Goal: Information Seeking & Learning: Learn about a topic

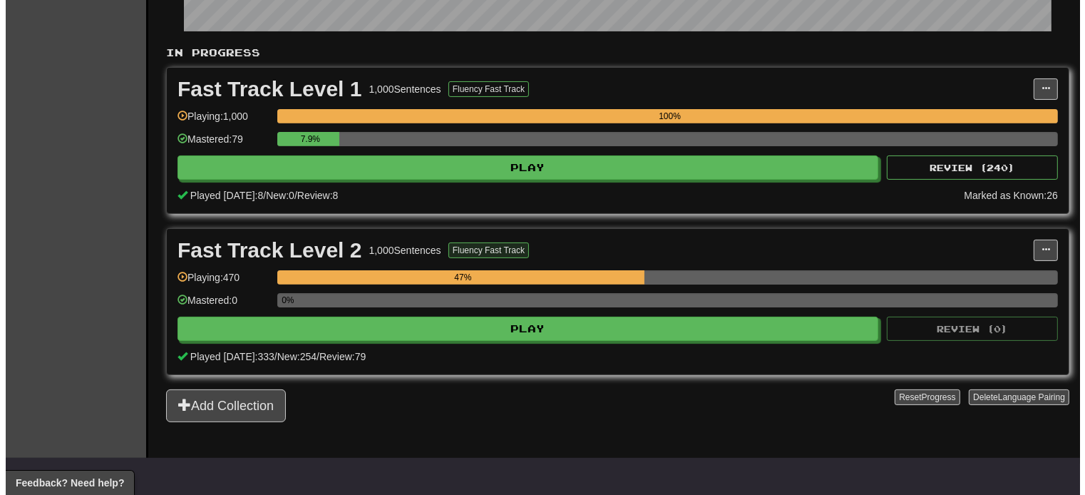
scroll to position [285, 0]
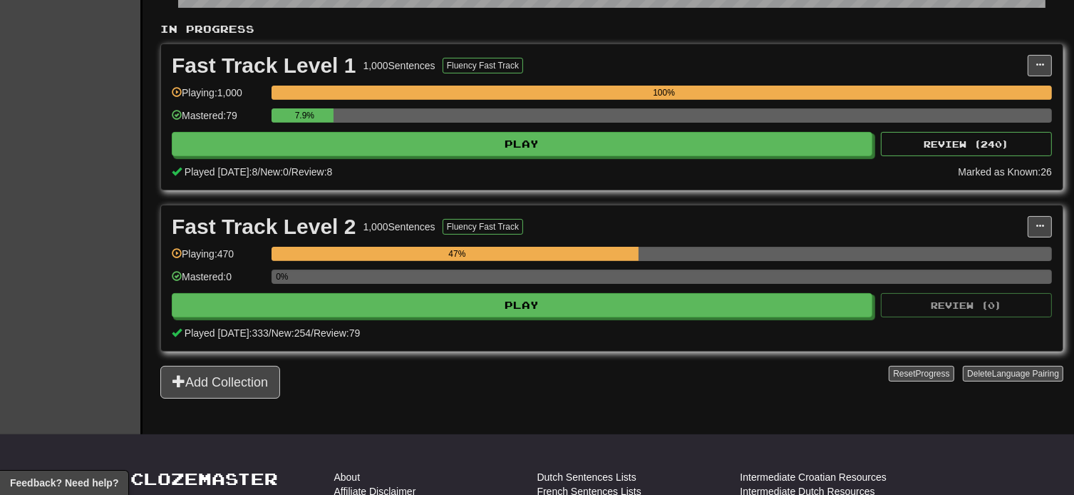
click at [477, 320] on div "Fast Track Level 2 1,000 Sentences Fluency Fast Track Manage Sentences Unpin fr…" at bounding box center [611, 277] width 901 height 145
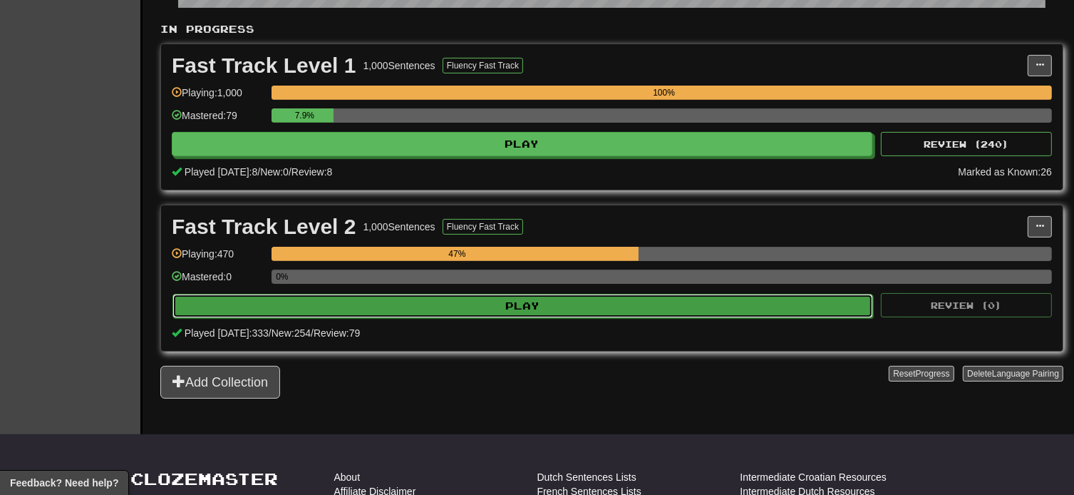
click at [482, 302] on button "Play" at bounding box center [522, 306] width 700 height 24
select select "**"
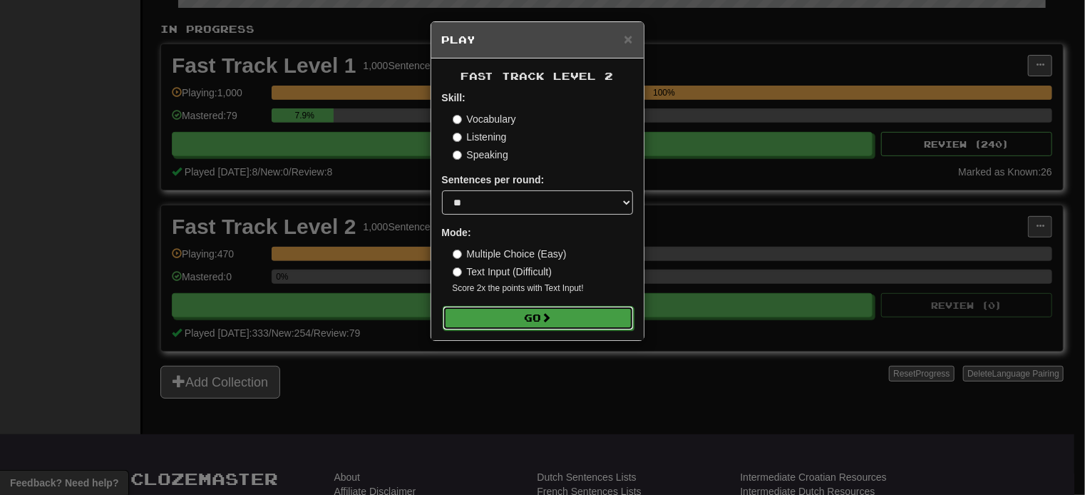
click at [521, 316] on button "Go" at bounding box center [538, 318] width 191 height 24
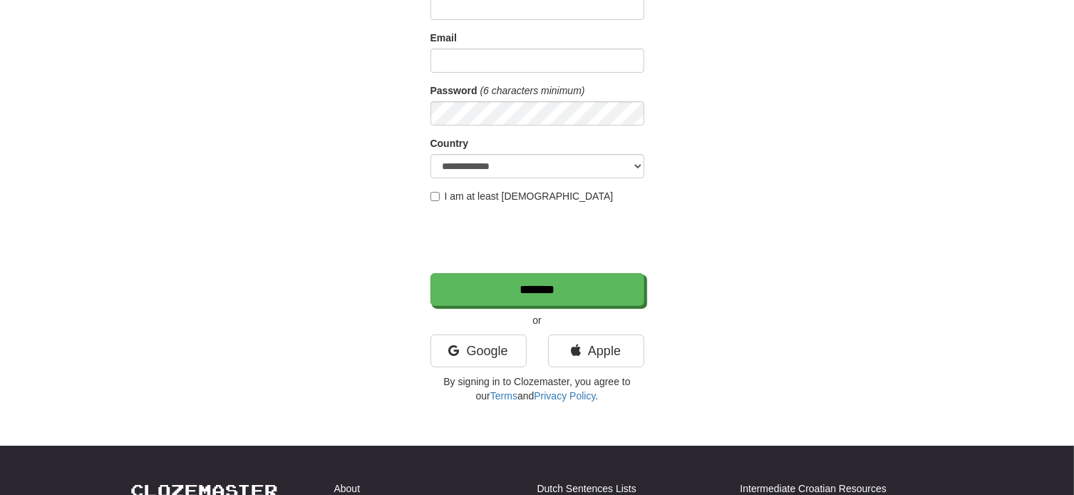
scroll to position [143, 0]
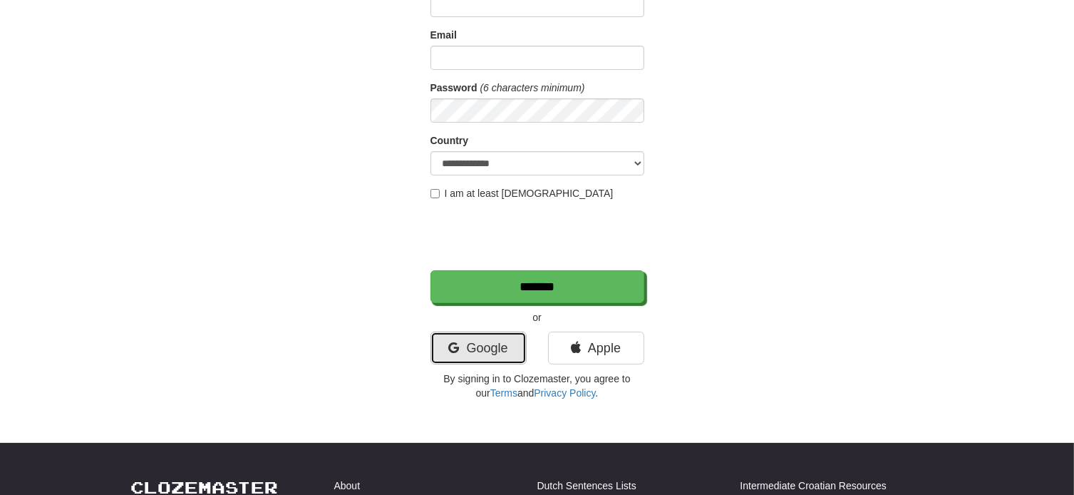
click at [499, 363] on link "Google" at bounding box center [478, 347] width 96 height 33
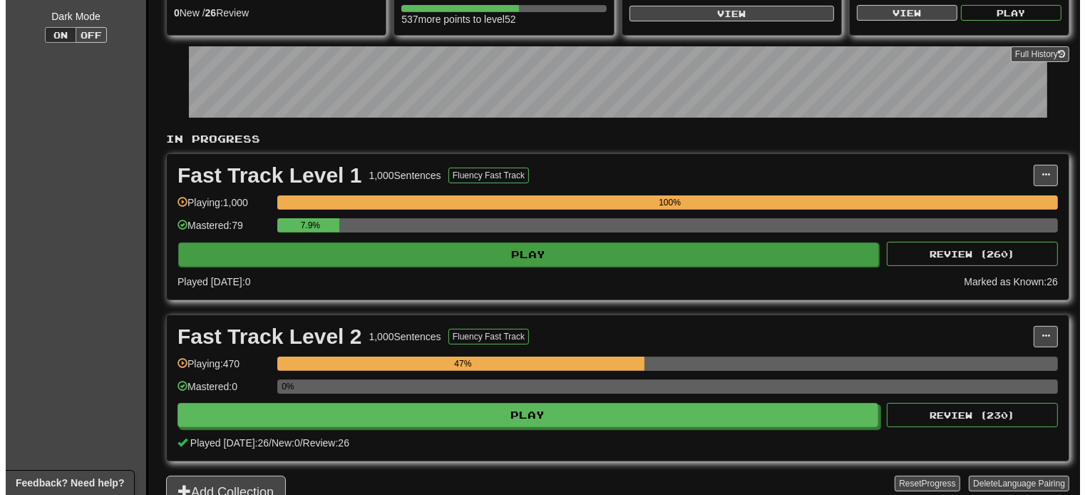
scroll to position [356, 0]
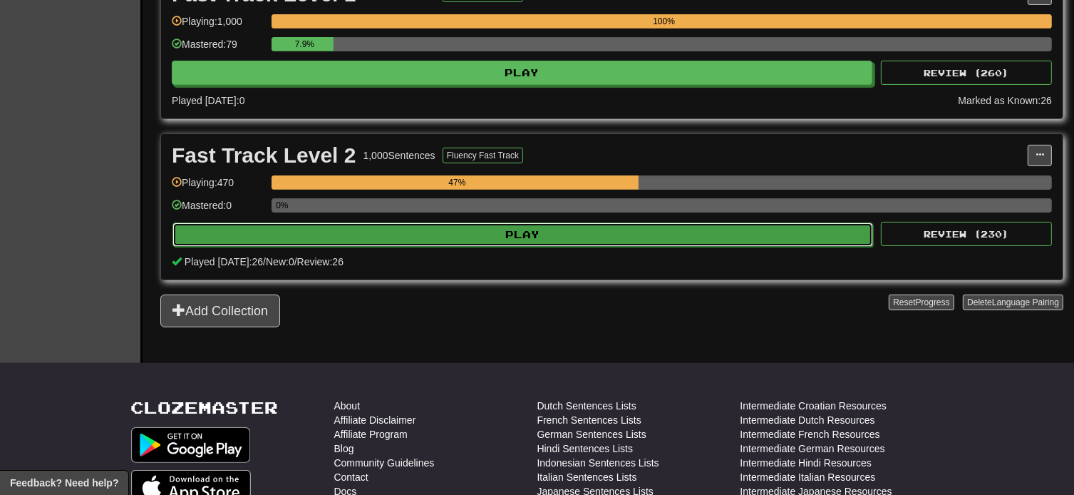
click at [527, 232] on button "Play" at bounding box center [522, 234] width 700 height 24
select select "**"
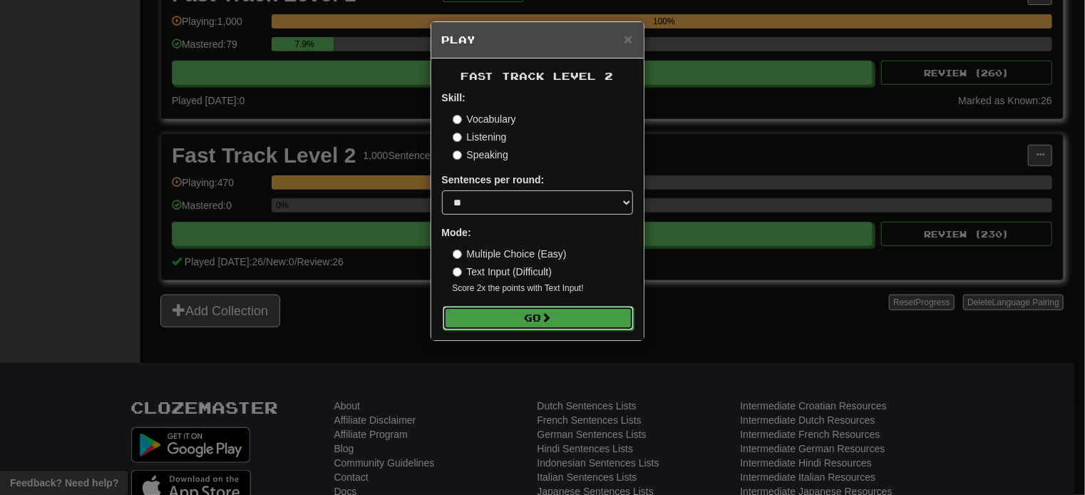
click at [530, 324] on button "Go" at bounding box center [538, 318] width 191 height 24
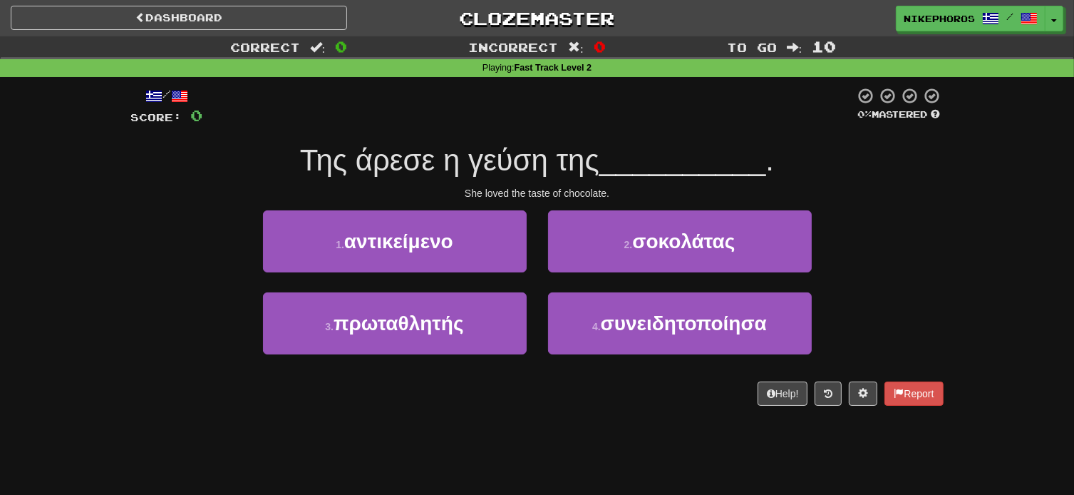
click at [528, 123] on div at bounding box center [529, 106] width 652 height 39
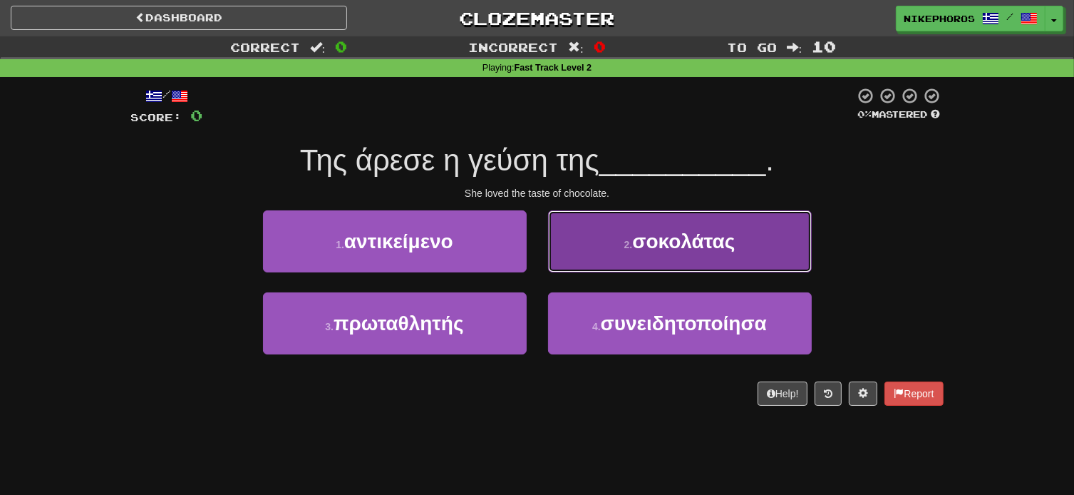
click at [676, 252] on span "σοκολάτας" at bounding box center [683, 241] width 103 height 22
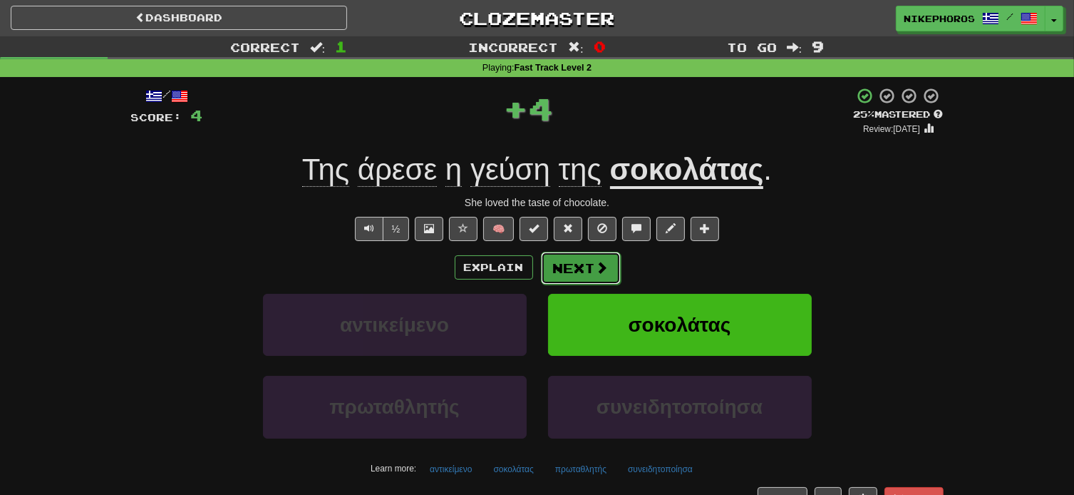
click at [610, 276] on button "Next" at bounding box center [581, 268] width 80 height 33
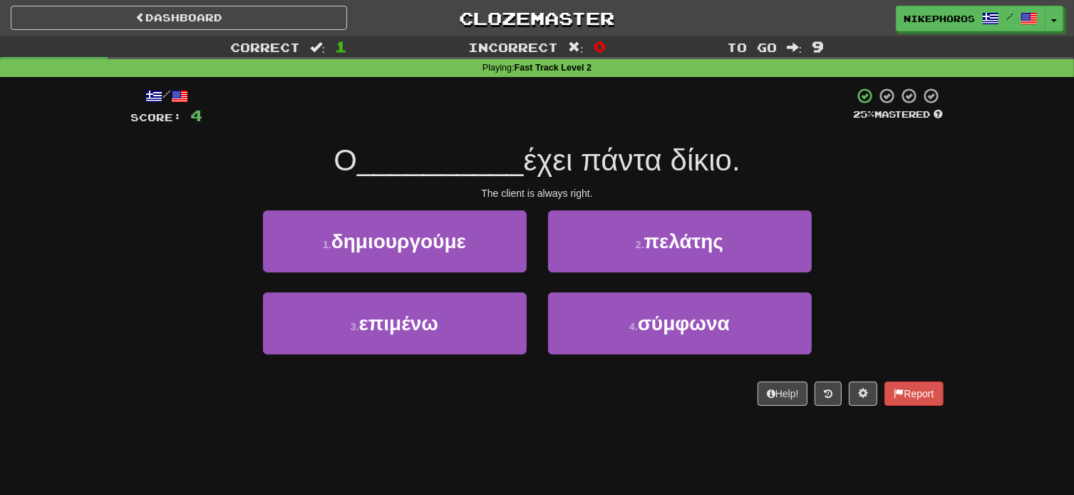
drag, startPoint x: 566, startPoint y: 129, endPoint x: 580, endPoint y: 124, distance: 15.1
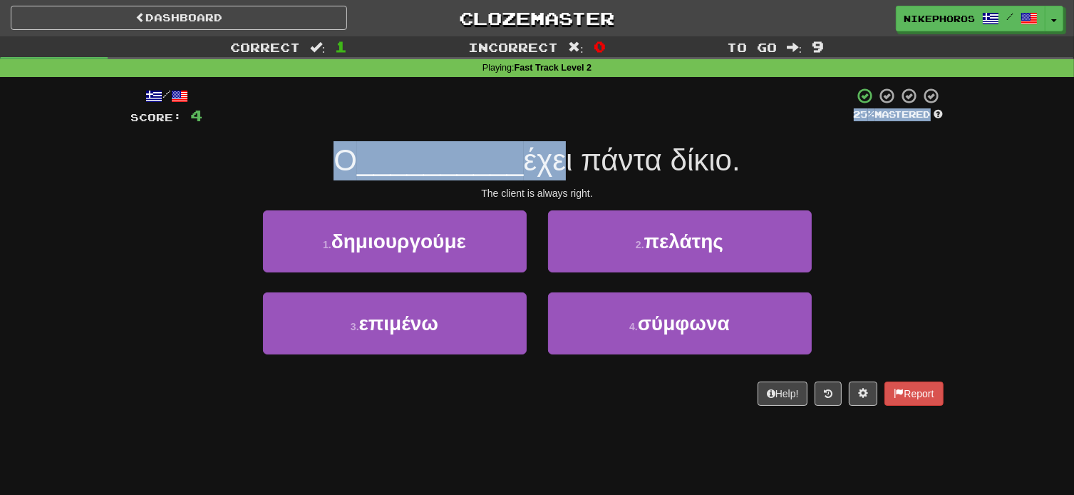
drag, startPoint x: 580, startPoint y: 124, endPoint x: 566, endPoint y: 128, distance: 14.7
click at [566, 127] on div "/ Score: 4 25 % Mastered Ο __________ έχει πάντα δίκιο. The client is always ri…" at bounding box center [537, 246] width 812 height 319
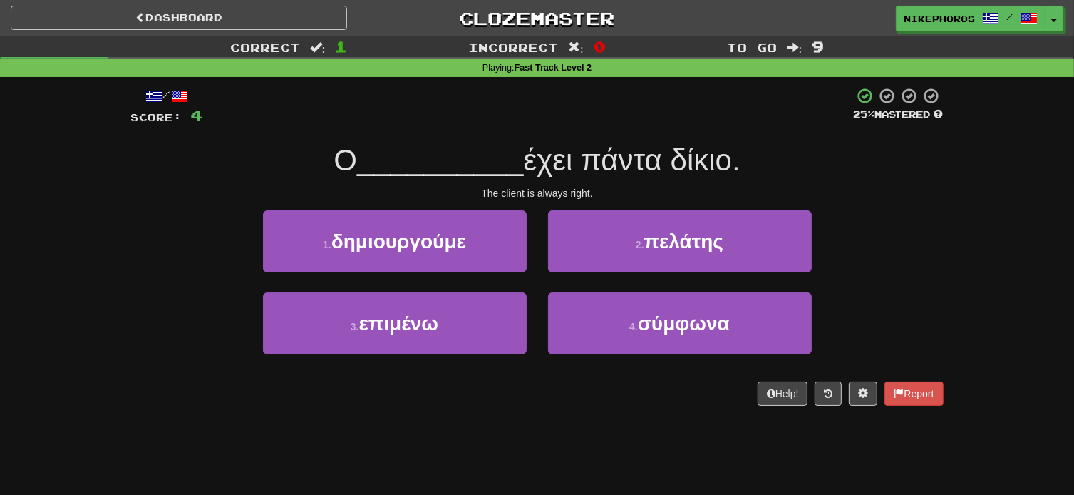
click at [676, 155] on span "έχει πάντα δίκιο." at bounding box center [632, 159] width 217 height 33
click at [864, 189] on div "The client is always right." at bounding box center [537, 193] width 812 height 14
click at [256, 129] on div "/ Score: 4 25 % Mastered Ο __________ έχει πάντα δίκιο. The client is always ri…" at bounding box center [537, 246] width 812 height 319
click at [932, 336] on div "3 . επιμένω 4 . σύμφωνα" at bounding box center [537, 333] width 855 height 82
click at [932, 273] on div "1 . δημιουργούμε 2 . πελάτης" at bounding box center [537, 251] width 855 height 82
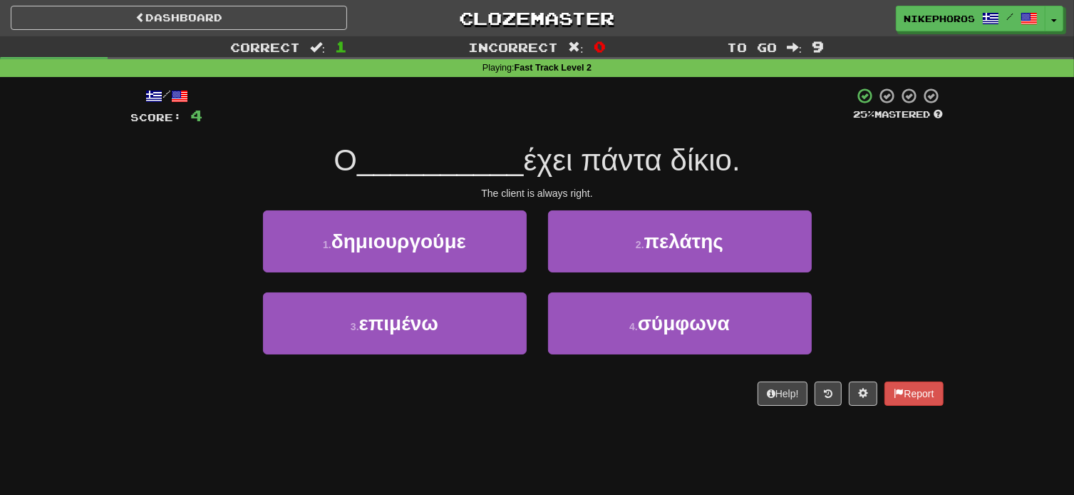
click at [858, 181] on div "/ Score: 4 25 % Mastered Ο __________ έχει πάντα δίκιο. The client is always ri…" at bounding box center [537, 246] width 812 height 319
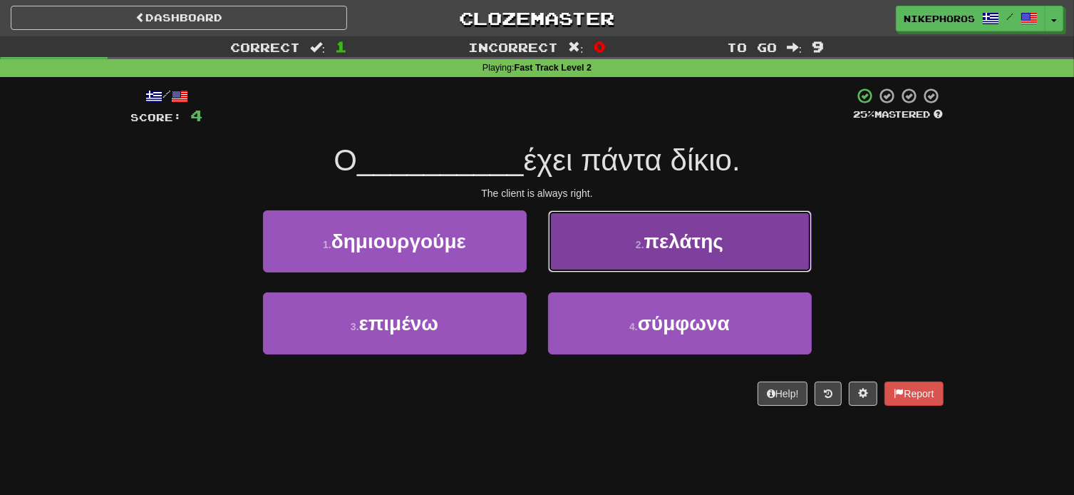
click at [648, 227] on button "2 . πελάτης" at bounding box center [680, 241] width 264 height 62
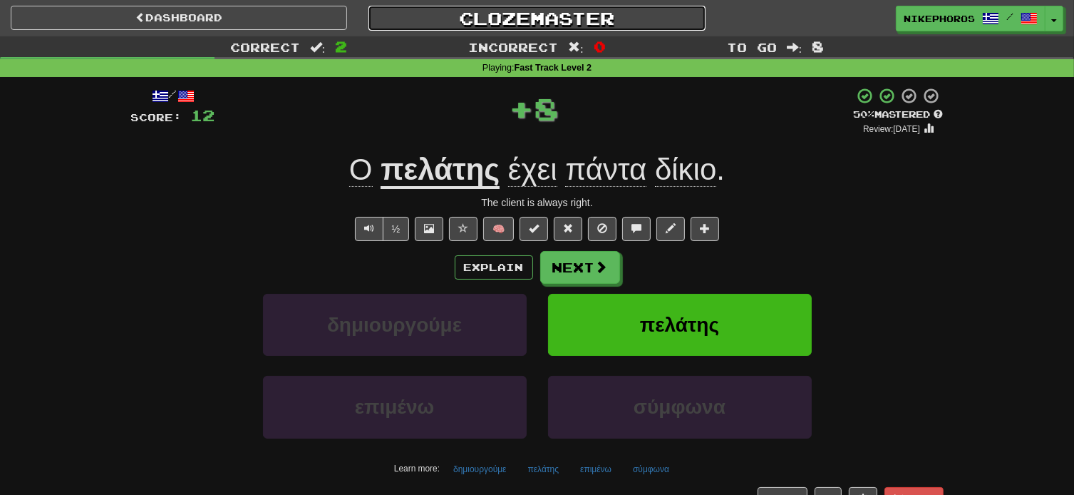
click at [508, 9] on link "Clozemaster" at bounding box center [536, 18] width 336 height 25
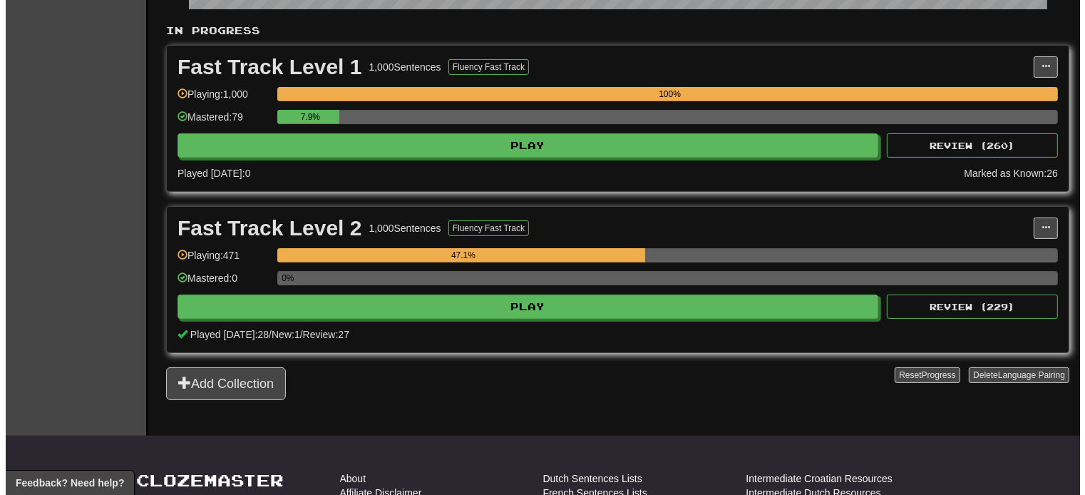
scroll to position [285, 0]
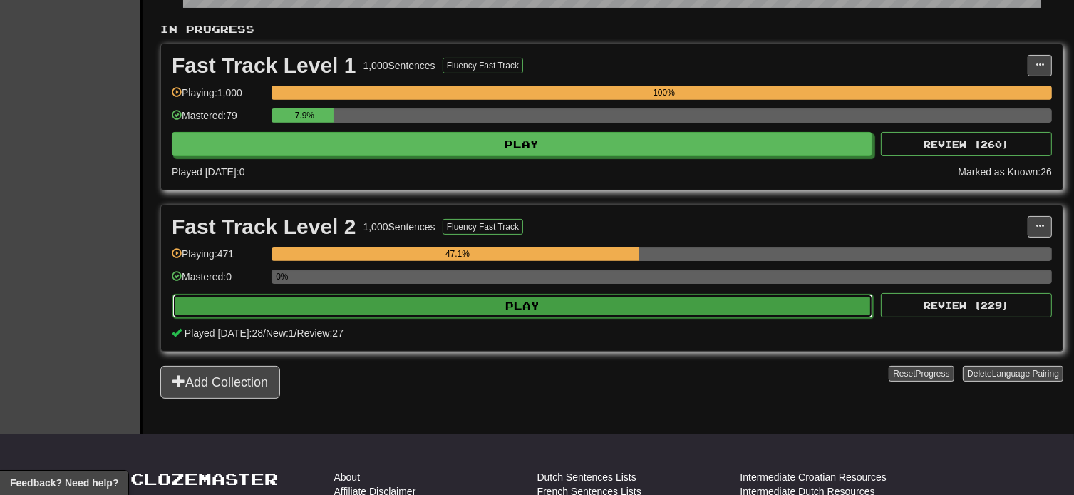
click at [504, 313] on button "Play" at bounding box center [522, 306] width 700 height 24
select select "**"
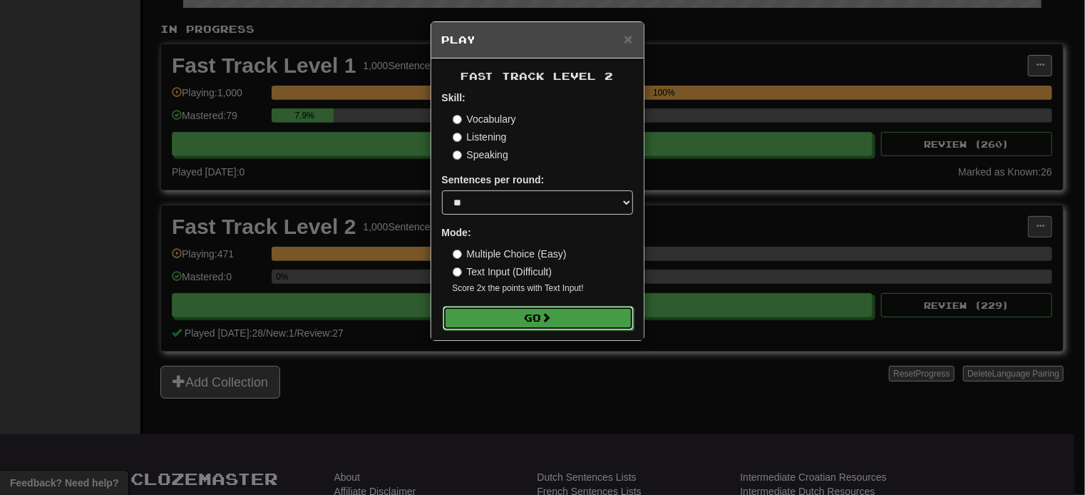
click at [505, 318] on button "Go" at bounding box center [538, 318] width 191 height 24
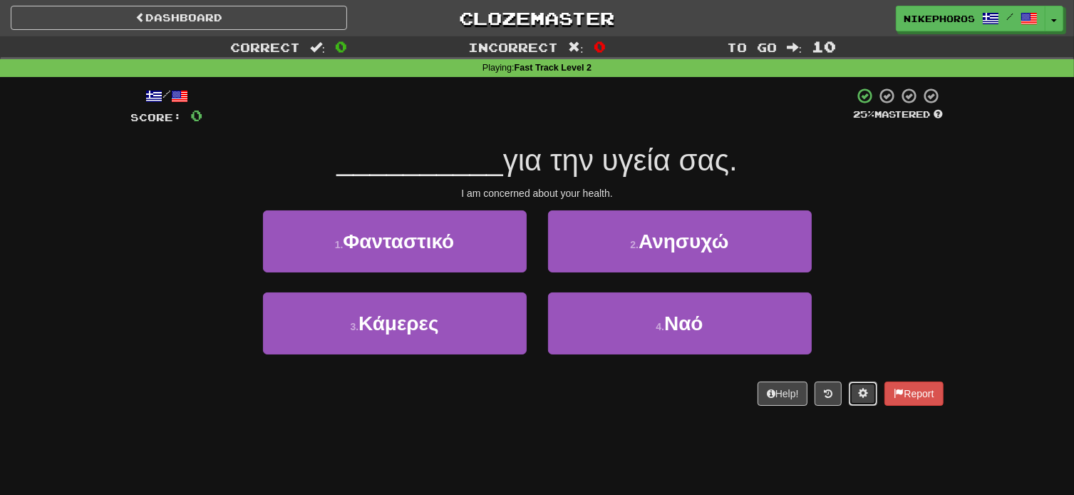
click at [860, 399] on button at bounding box center [863, 393] width 29 height 24
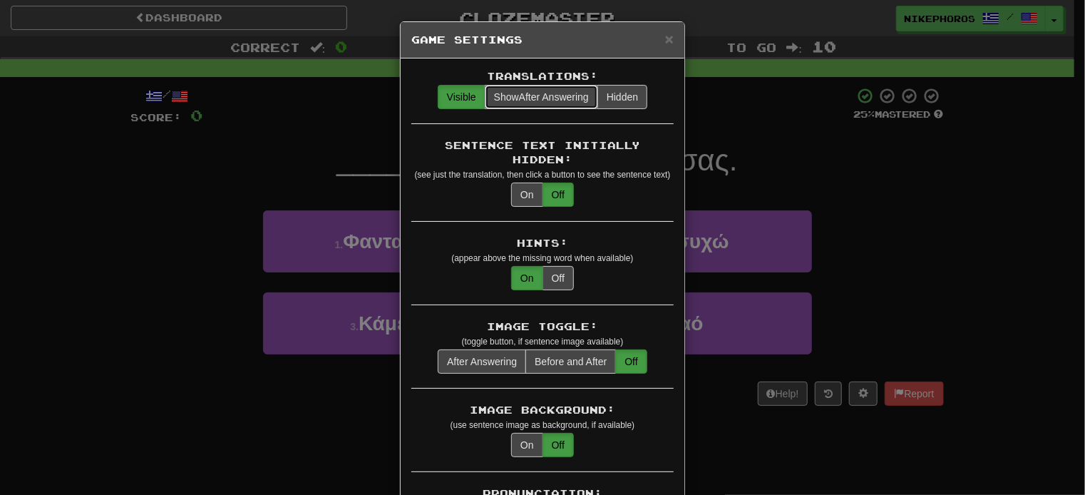
click at [550, 104] on button "Show After Answering" at bounding box center [541, 97] width 113 height 24
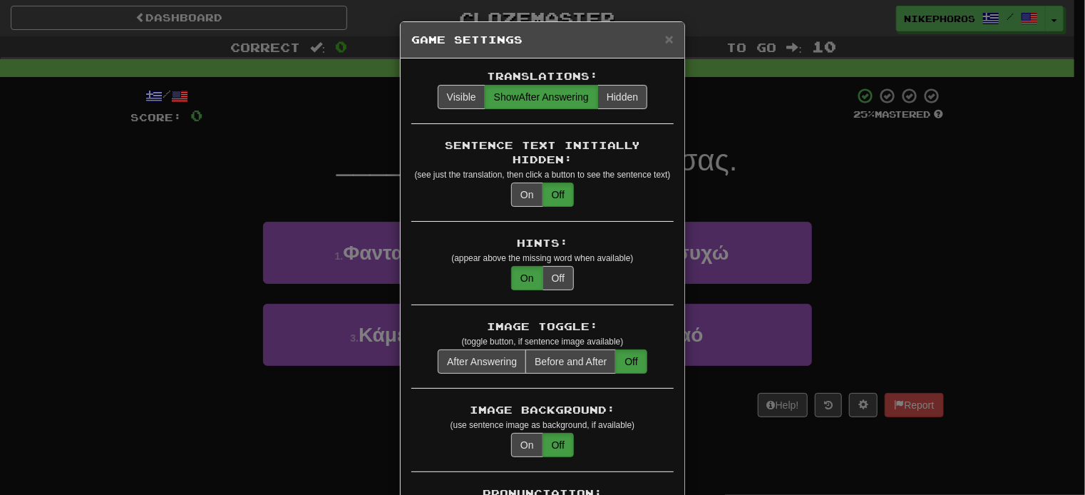
click at [792, 124] on div "× Game Settings Translations: Visible Show After Answering Hidden Sentence Text…" at bounding box center [542, 247] width 1085 height 495
